Goal: Task Accomplishment & Management: Use online tool/utility

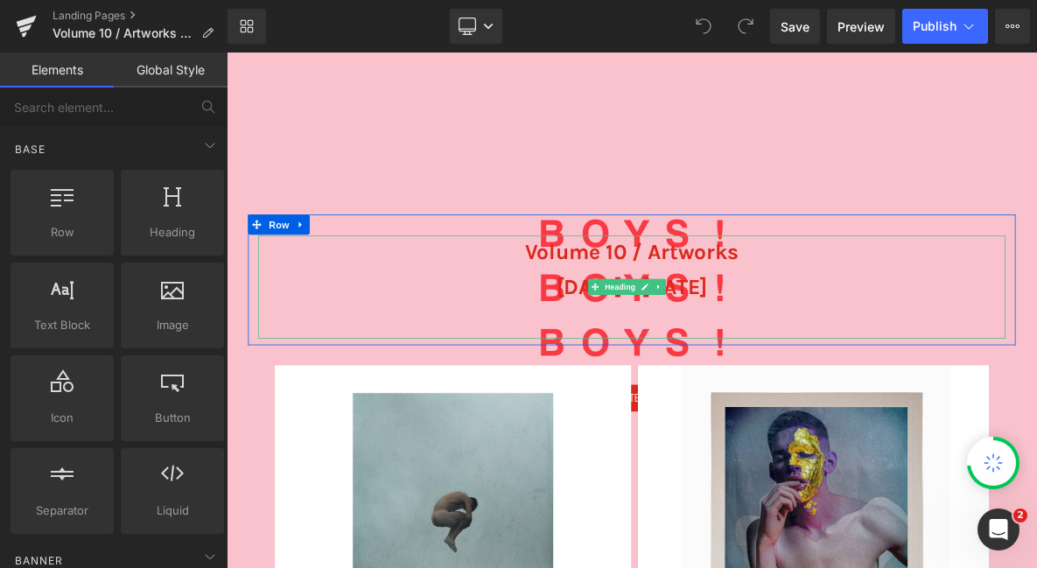
click at [759, 342] on span "[DATE] - [DATE]" at bounding box center [756, 358] width 198 height 32
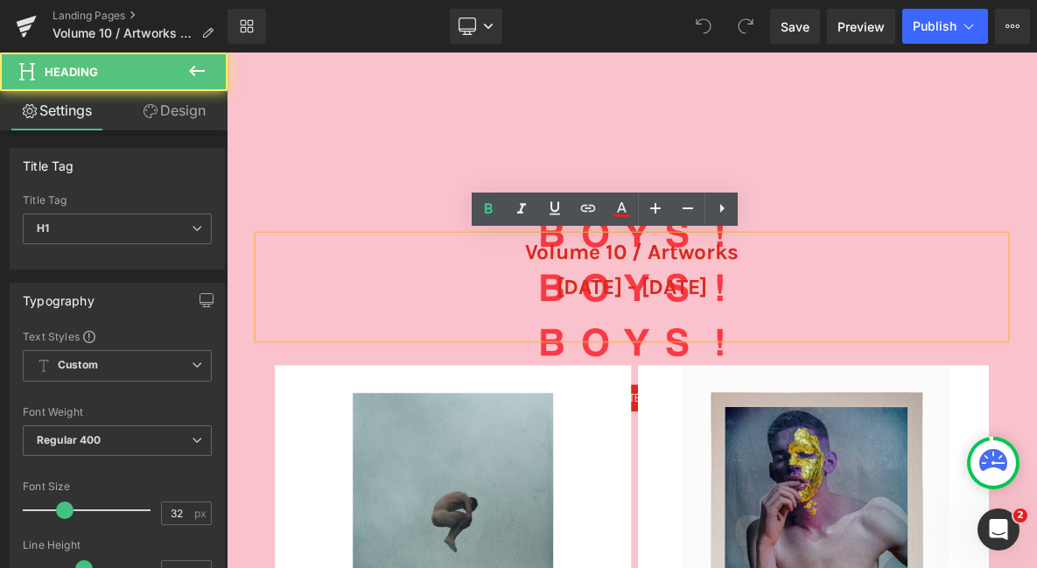
click at [855, 366] on span "[DATE] - [DATE]" at bounding box center [756, 358] width 198 height 32
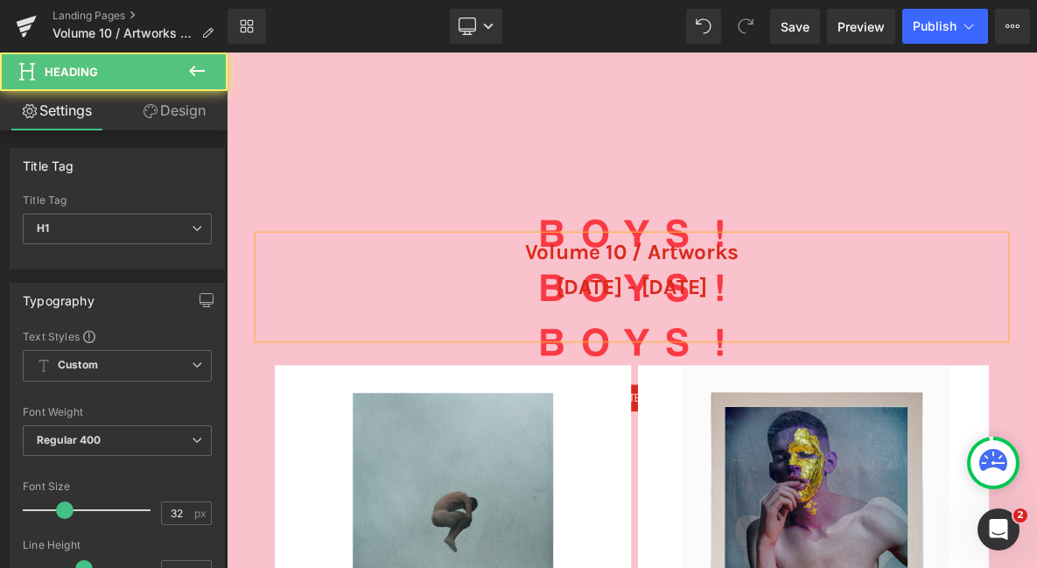
click at [726, 361] on span "[DATE] - [DATE]" at bounding box center [756, 358] width 198 height 32
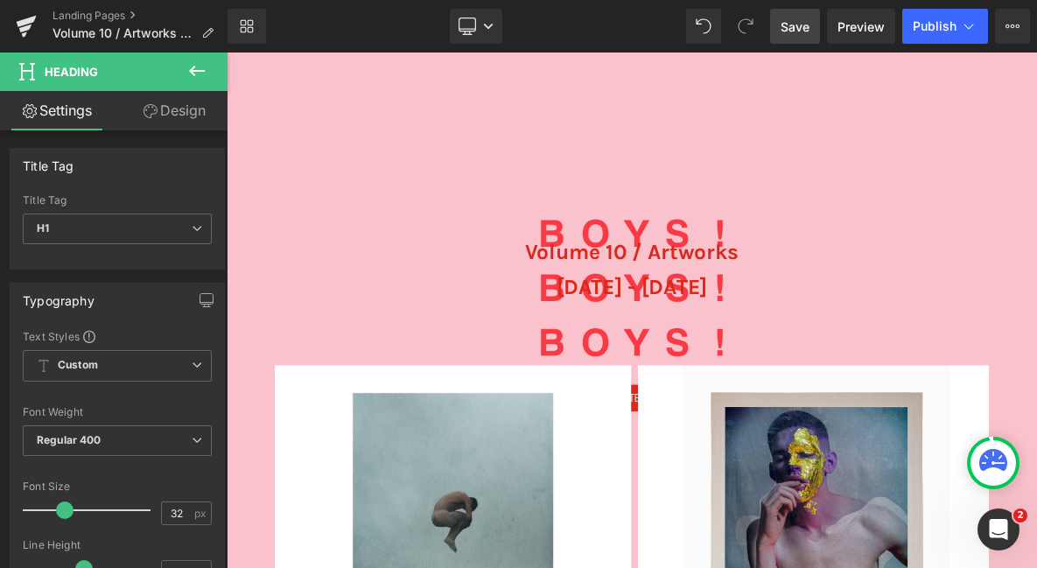
click at [796, 29] on span "Save" at bounding box center [795, 27] width 29 height 18
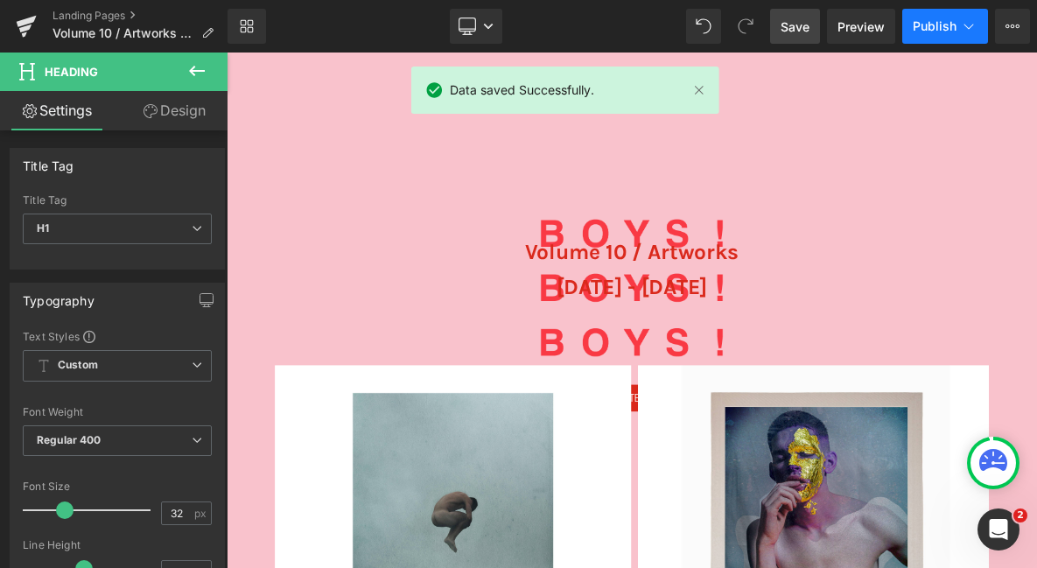
click at [930, 25] on span "Publish" at bounding box center [935, 26] width 44 height 14
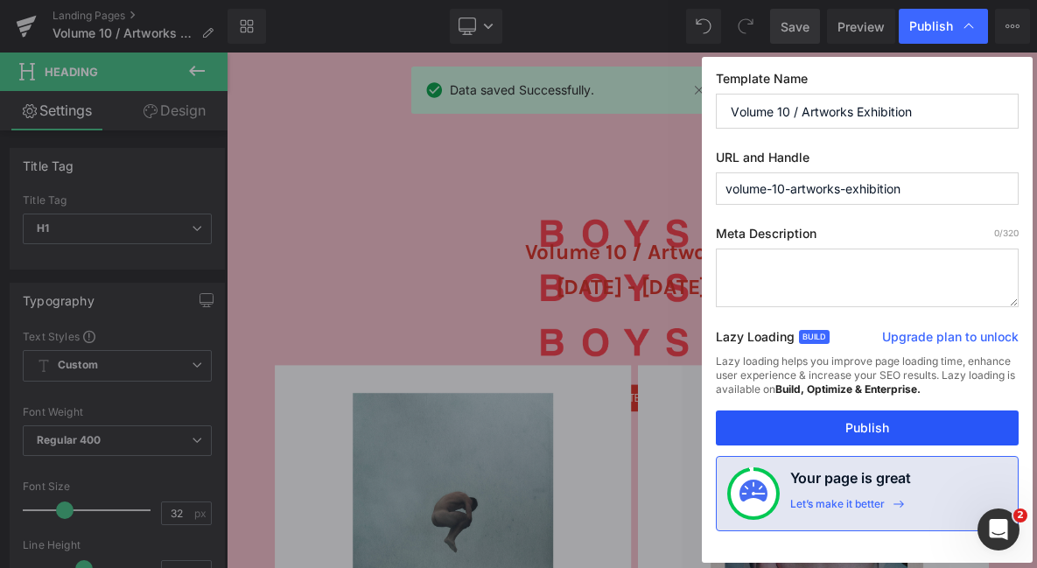
click at [873, 417] on button "Publish" at bounding box center [867, 428] width 303 height 35
